Goal: Task Accomplishment & Management: Use online tool/utility

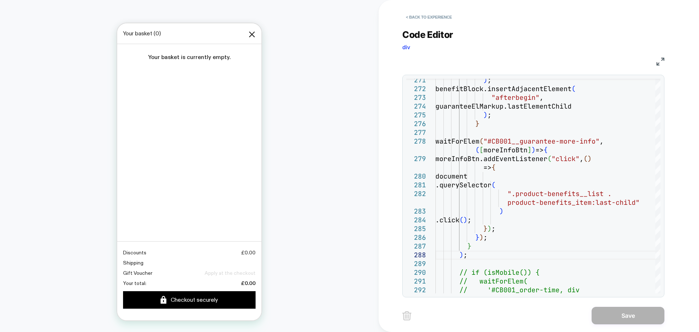
scroll to position [255, 0]
click at [429, 20] on button "< Back to experience" at bounding box center [428, 17] width 53 height 12
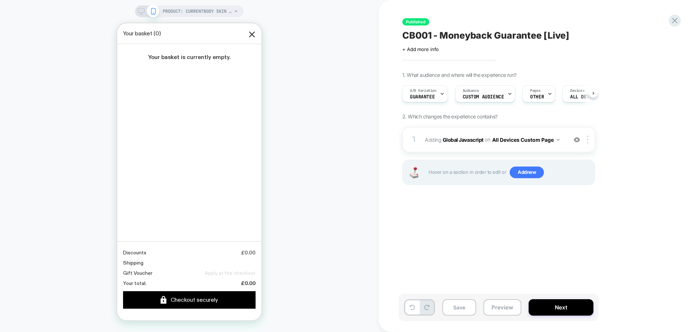
scroll to position [0, 0]
click at [439, 94] on div "A/B Variation Guarantee" at bounding box center [422, 94] width 41 height 16
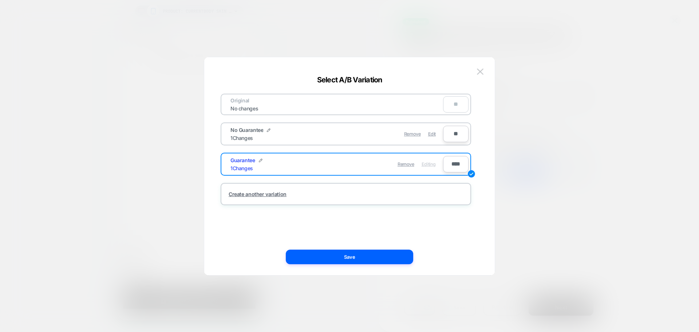
click at [553, 249] on div at bounding box center [349, 166] width 699 height 332
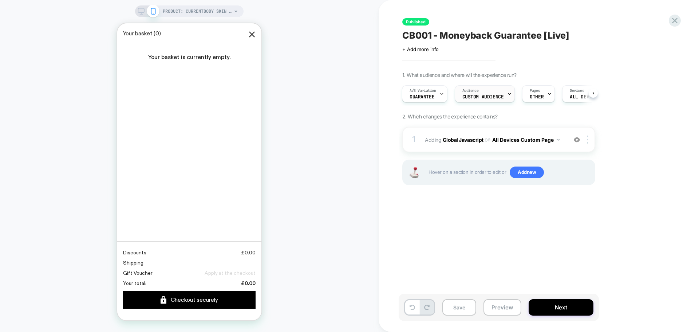
click at [486, 88] on div "Audience Custom Audience" at bounding box center [483, 94] width 56 height 16
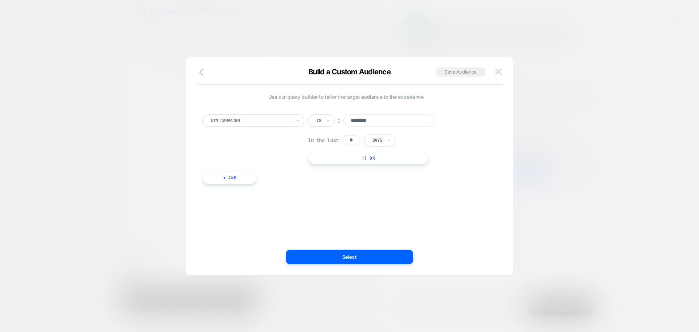
click at [583, 199] on div at bounding box center [349, 166] width 699 height 332
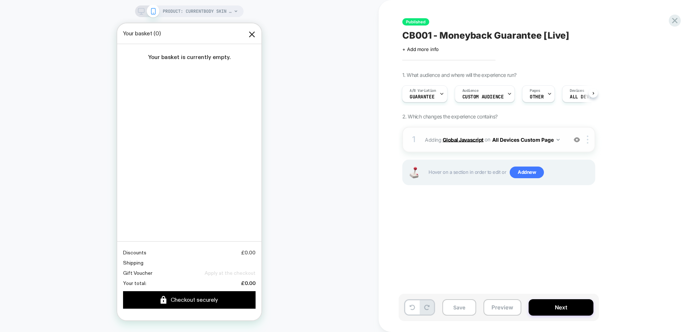
click at [450, 141] on b "Global Javascript" at bounding box center [463, 139] width 41 height 6
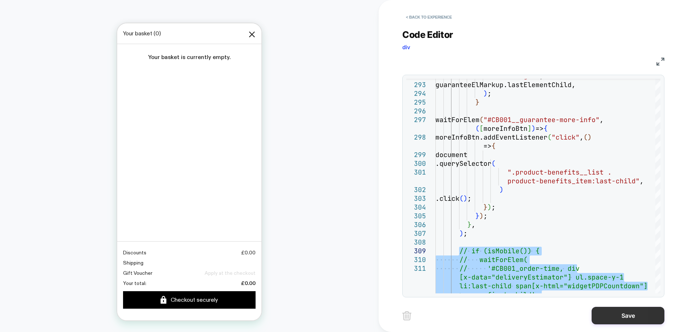
type textarea "**********"
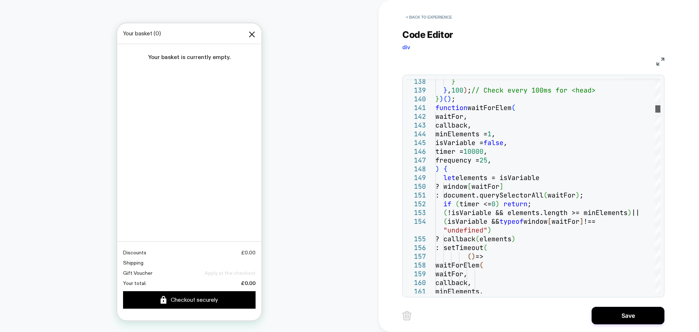
click at [655, 110] on div at bounding box center [657, 108] width 5 height 7
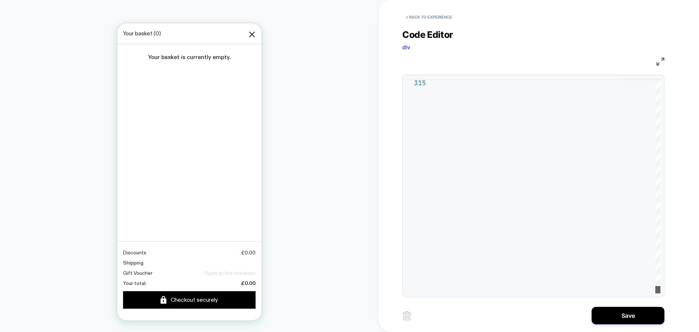
click at [660, 293] on div at bounding box center [657, 289] width 5 height 7
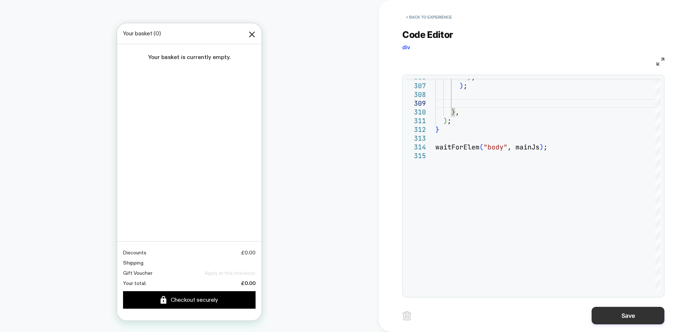
click at [614, 313] on button "Save" at bounding box center [627, 314] width 73 height 17
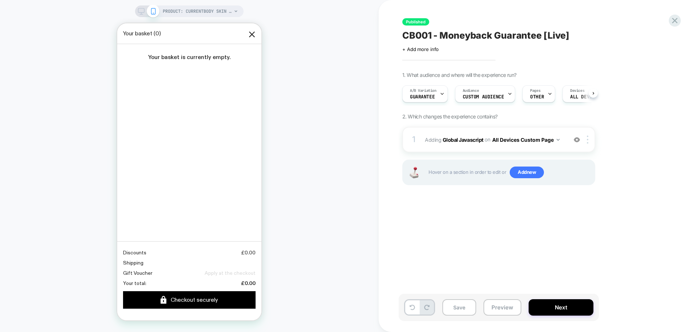
scroll to position [0, 0]
click at [463, 310] on button "Save" at bounding box center [459, 307] width 34 height 16
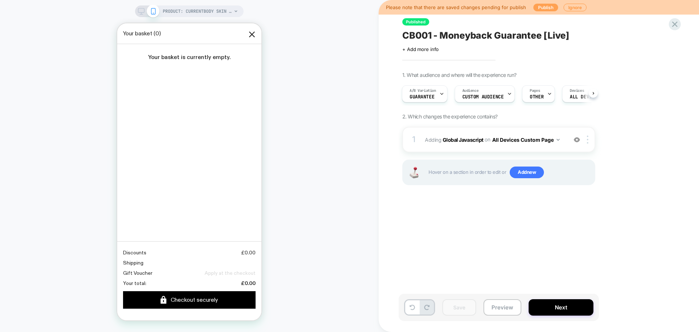
click at [538, 7] on button "Publish" at bounding box center [545, 8] width 25 height 8
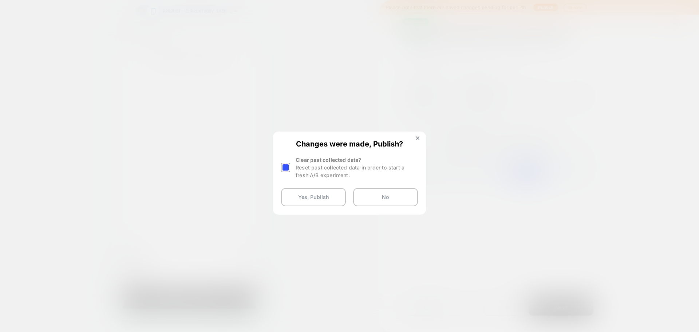
click at [288, 166] on div at bounding box center [285, 167] width 9 height 9
click at [319, 198] on button "Yes, Publish" at bounding box center [313, 197] width 65 height 18
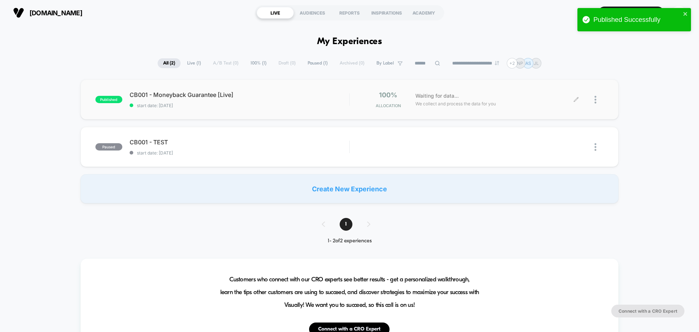
click at [577, 100] on icon at bounding box center [575, 99] width 5 height 5
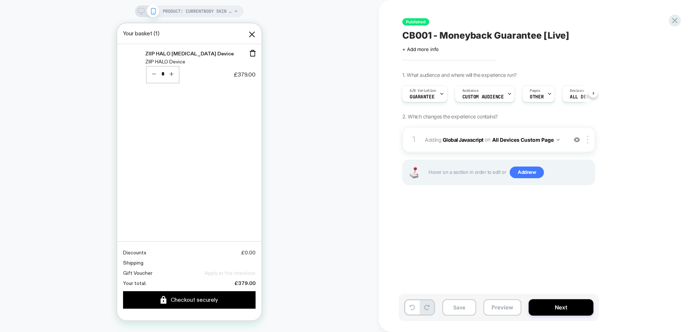
click at [488, 231] on div "Published CB001 - Moneyback Guarantee [Live] Click to edit experience details +…" at bounding box center [535, 165] width 273 height 317
click at [325, 153] on div "PRODUCT: CurrentBody Skin LED Red [MEDICAL_DATA] Face Mask PRODUCT: CurrentBody…" at bounding box center [189, 165] width 379 height 317
click at [492, 96] on span "Custom Audience" at bounding box center [482, 96] width 41 height 5
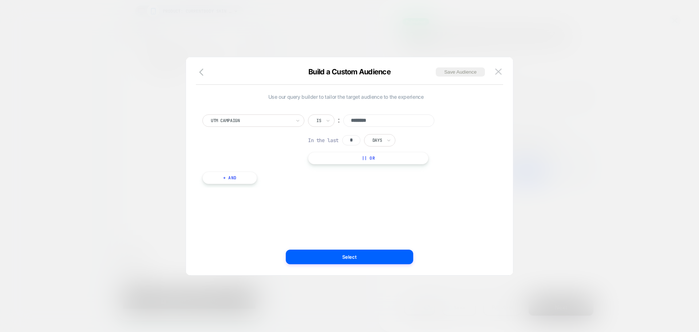
click at [367, 119] on input "********" at bounding box center [388, 120] width 91 height 12
click at [499, 67] on button at bounding box center [498, 71] width 11 height 11
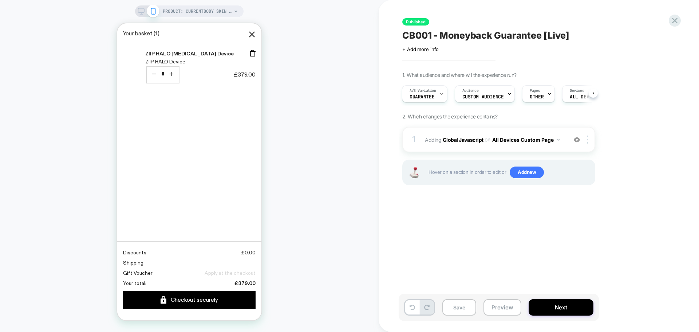
click at [295, 67] on div "PRODUCT: CurrentBody Skin LED Red [MEDICAL_DATA] Face Mask PRODUCT: CurrentBody…" at bounding box center [189, 165] width 379 height 317
click at [476, 142] on b "Global Javascript" at bounding box center [463, 139] width 41 height 6
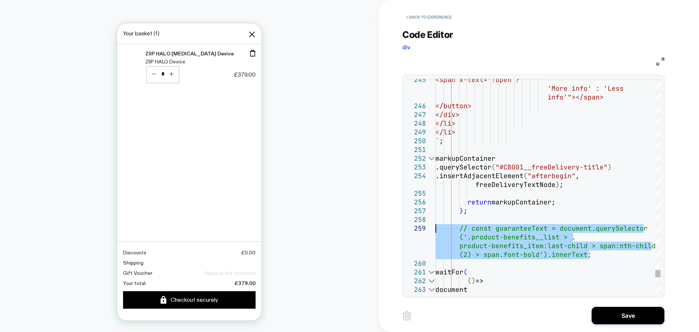
drag, startPoint x: 593, startPoint y: 252, endPoint x: 422, endPoint y: 227, distance: 172.5
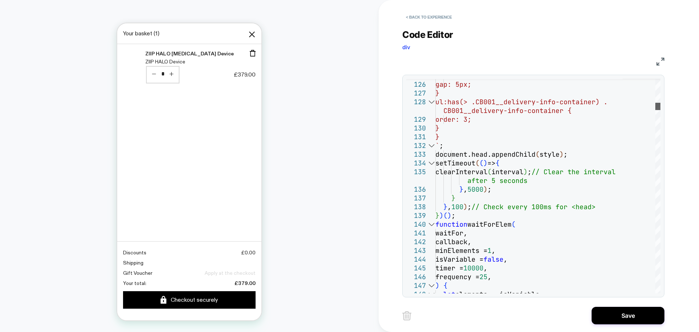
click at [660, 110] on div at bounding box center [657, 106] width 5 height 7
type textarea "**********"
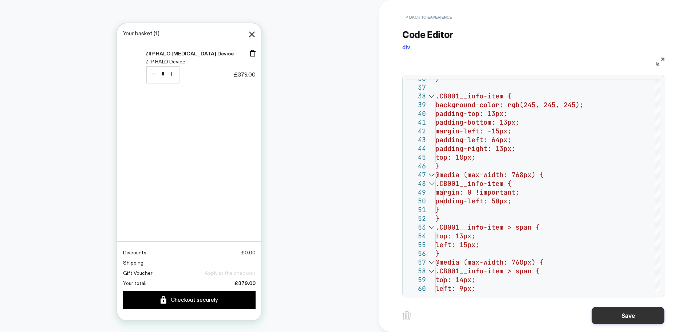
click at [615, 308] on button "Save" at bounding box center [627, 314] width 73 height 17
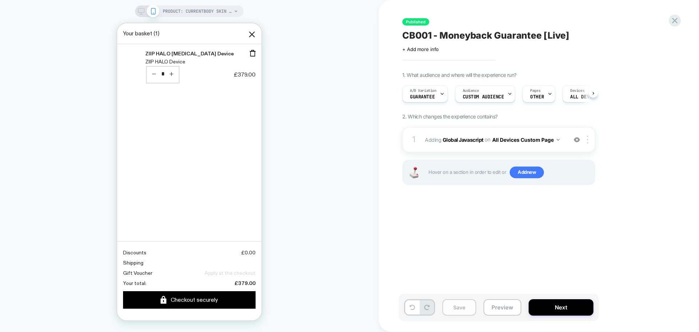
scroll to position [0, 0]
click at [470, 305] on button "Save" at bounding box center [459, 307] width 34 height 16
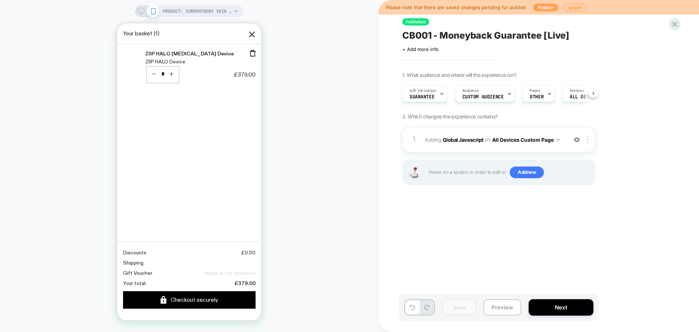
click at [542, 8] on button "Publish" at bounding box center [545, 8] width 25 height 8
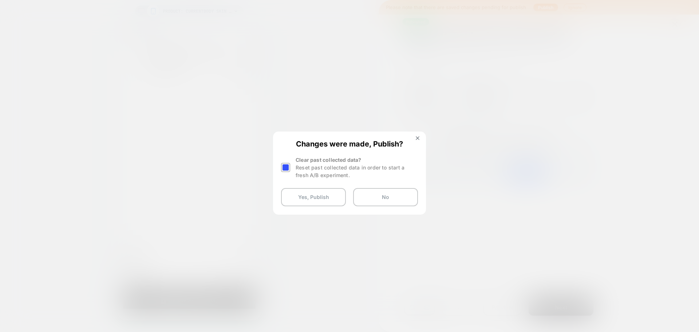
click at [286, 167] on div at bounding box center [285, 167] width 9 height 9
click at [309, 192] on button "Yes, Publish" at bounding box center [313, 197] width 65 height 18
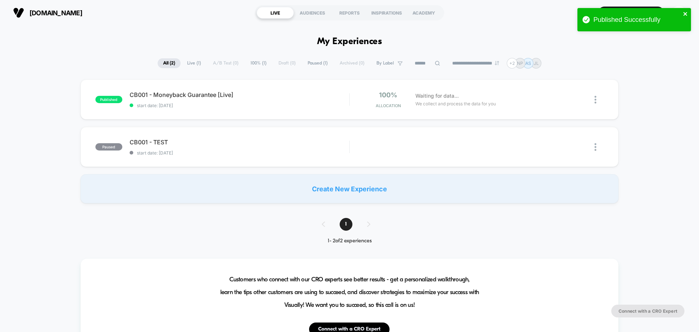
click at [687, 16] on icon "close" at bounding box center [685, 14] width 5 height 6
